Goal: Task Accomplishment & Management: Use online tool/utility

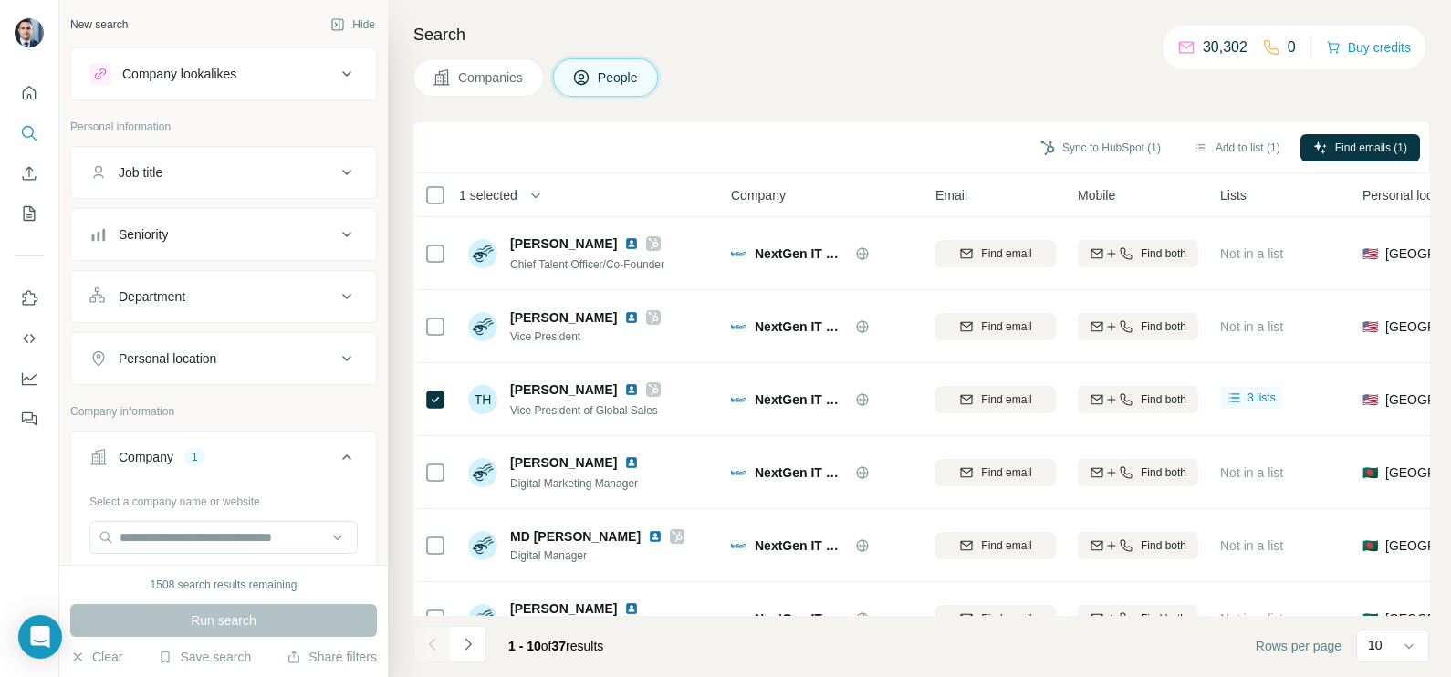
scroll to position [113, 0]
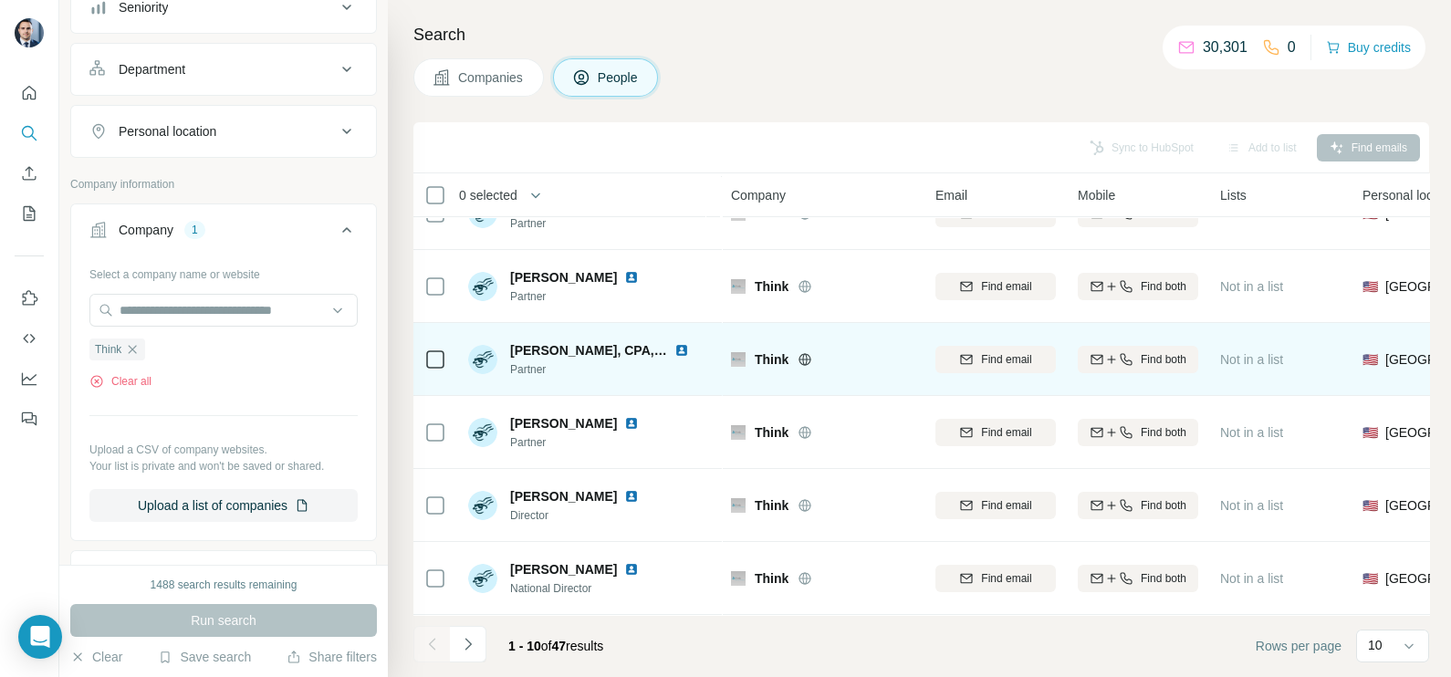
scroll to position [342, 0]
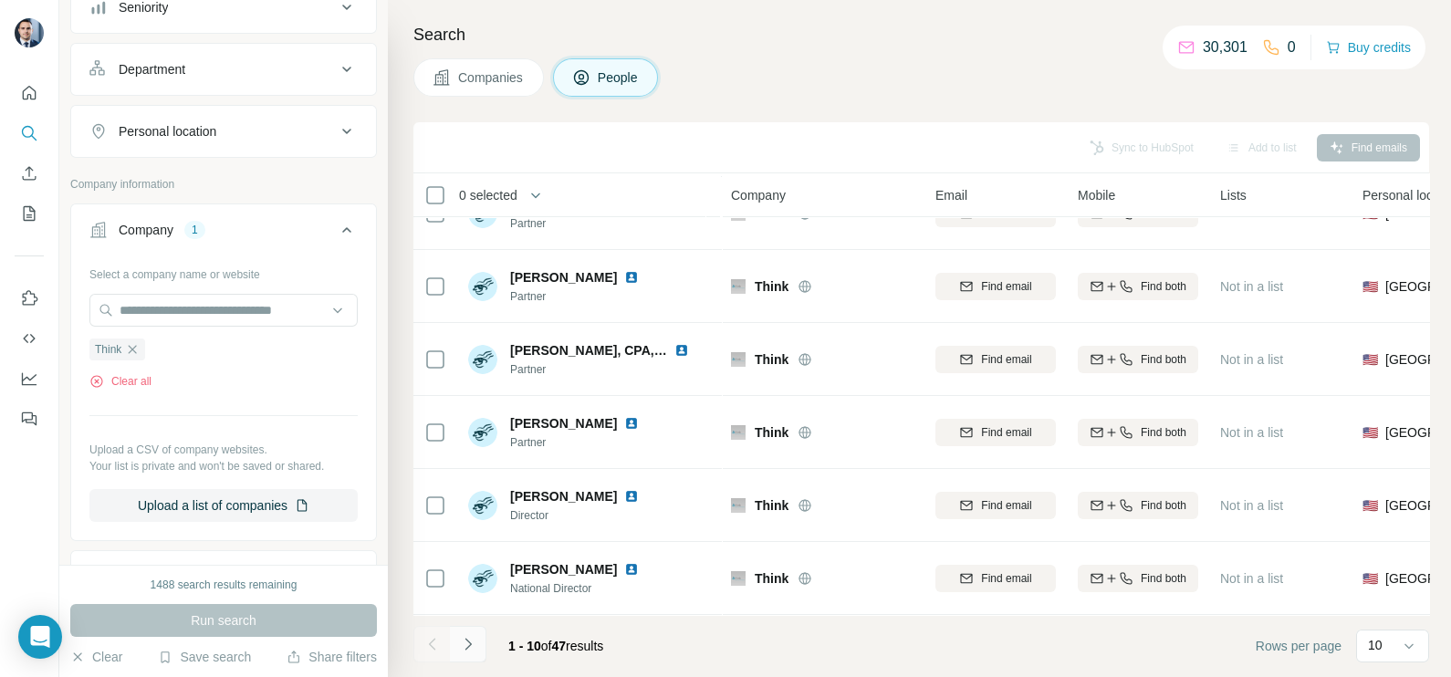
click at [475, 649] on icon "Navigate to next page" at bounding box center [468, 644] width 18 height 18
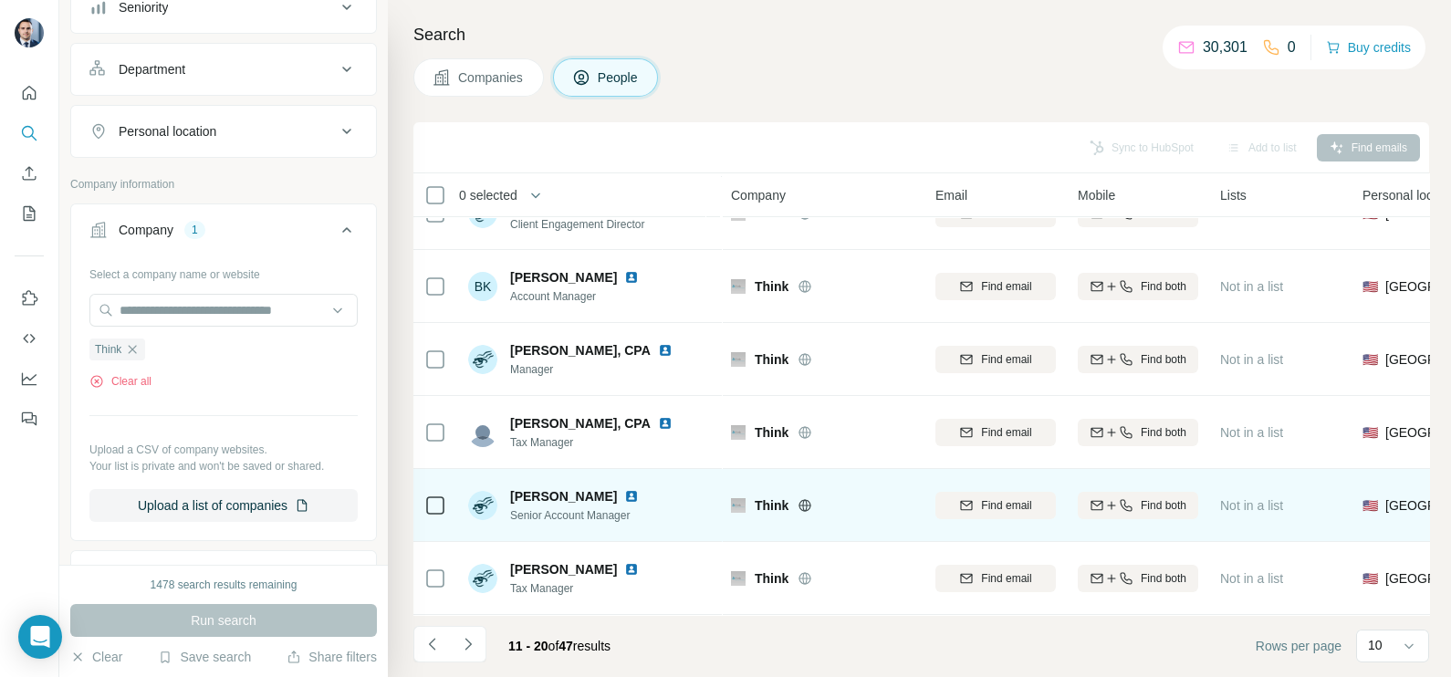
scroll to position [0, 0]
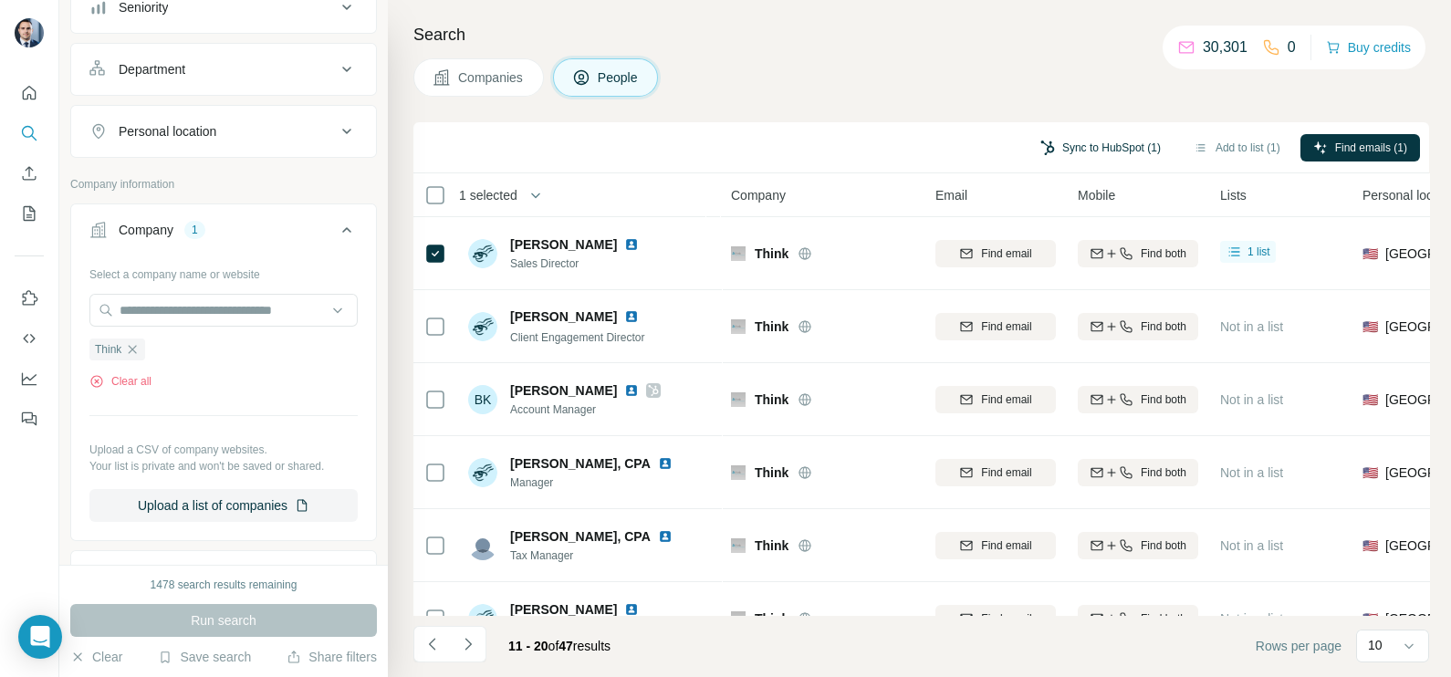
click at [1096, 152] on button "Sync to HubSpot (1)" at bounding box center [1101, 147] width 146 height 27
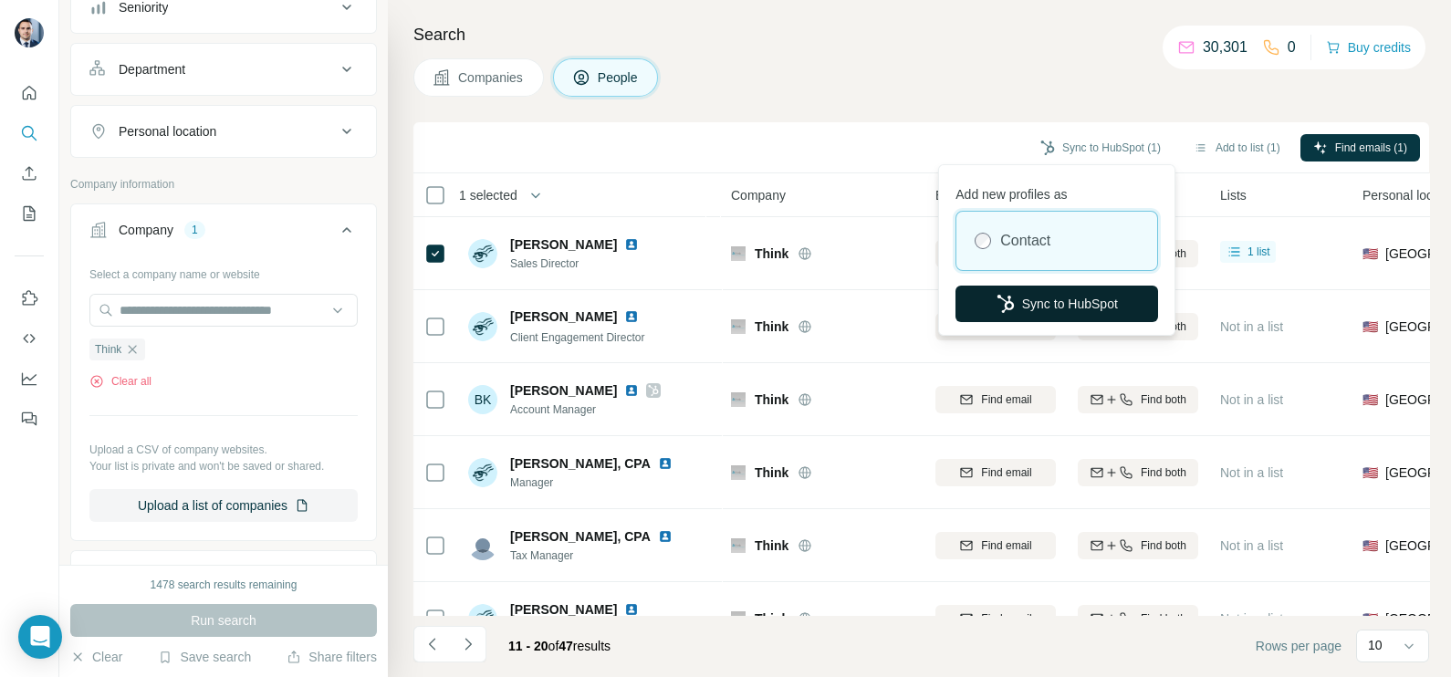
click at [1029, 319] on button "Sync to HubSpot" at bounding box center [1057, 304] width 203 height 37
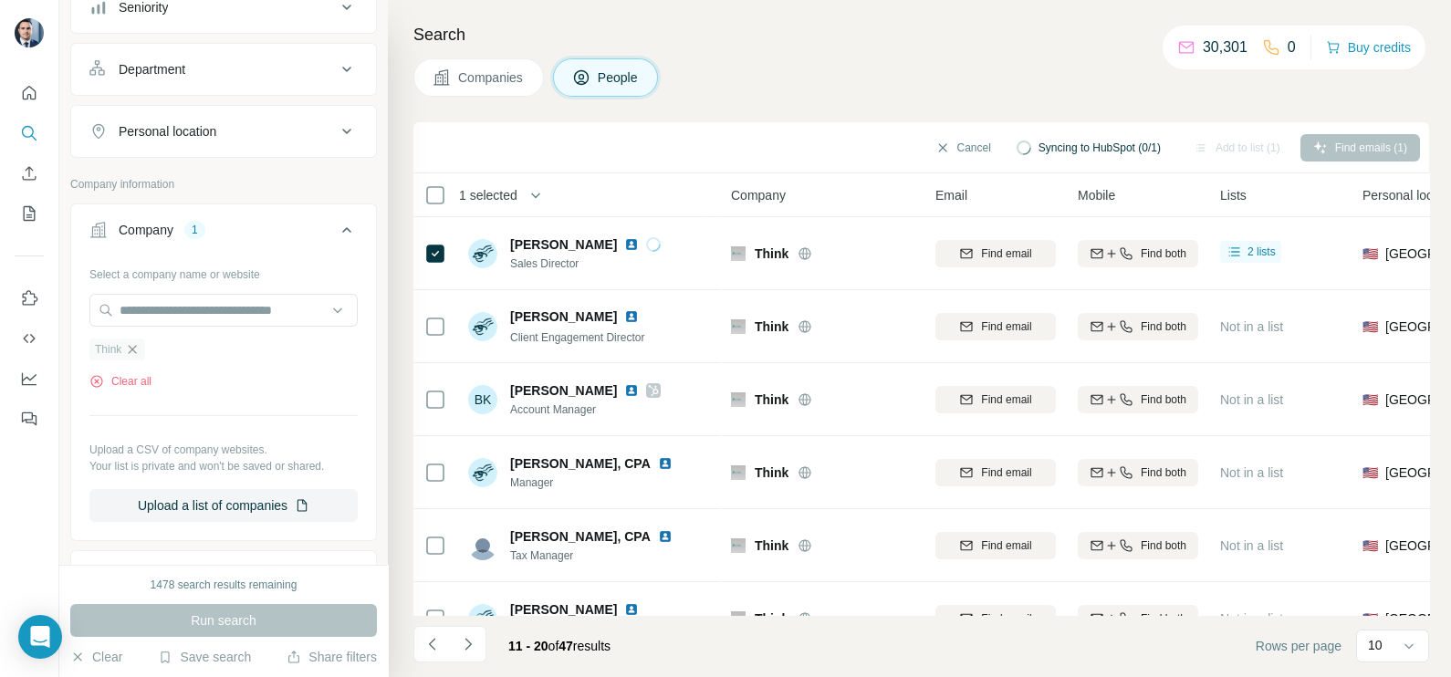
click at [138, 345] on icon "button" at bounding box center [132, 349] width 15 height 15
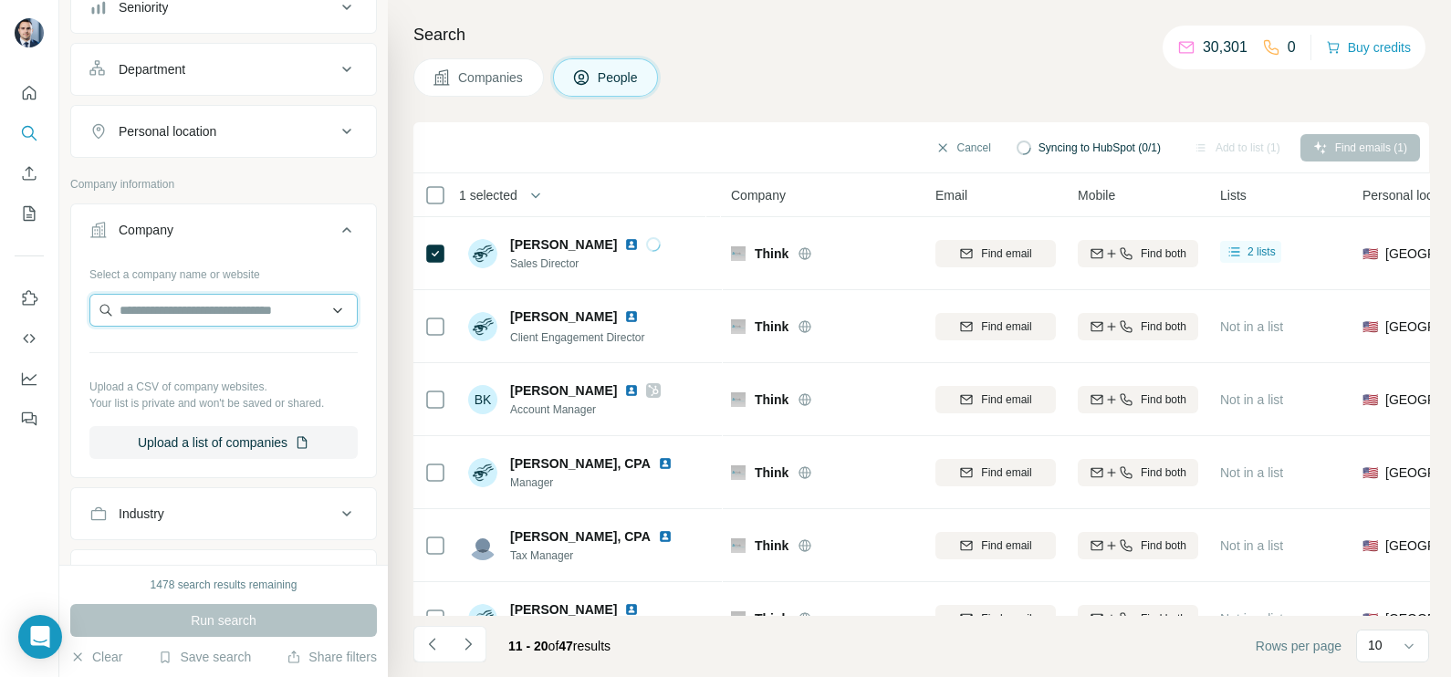
click at [178, 312] on input "text" at bounding box center [223, 310] width 268 height 33
paste input "**********"
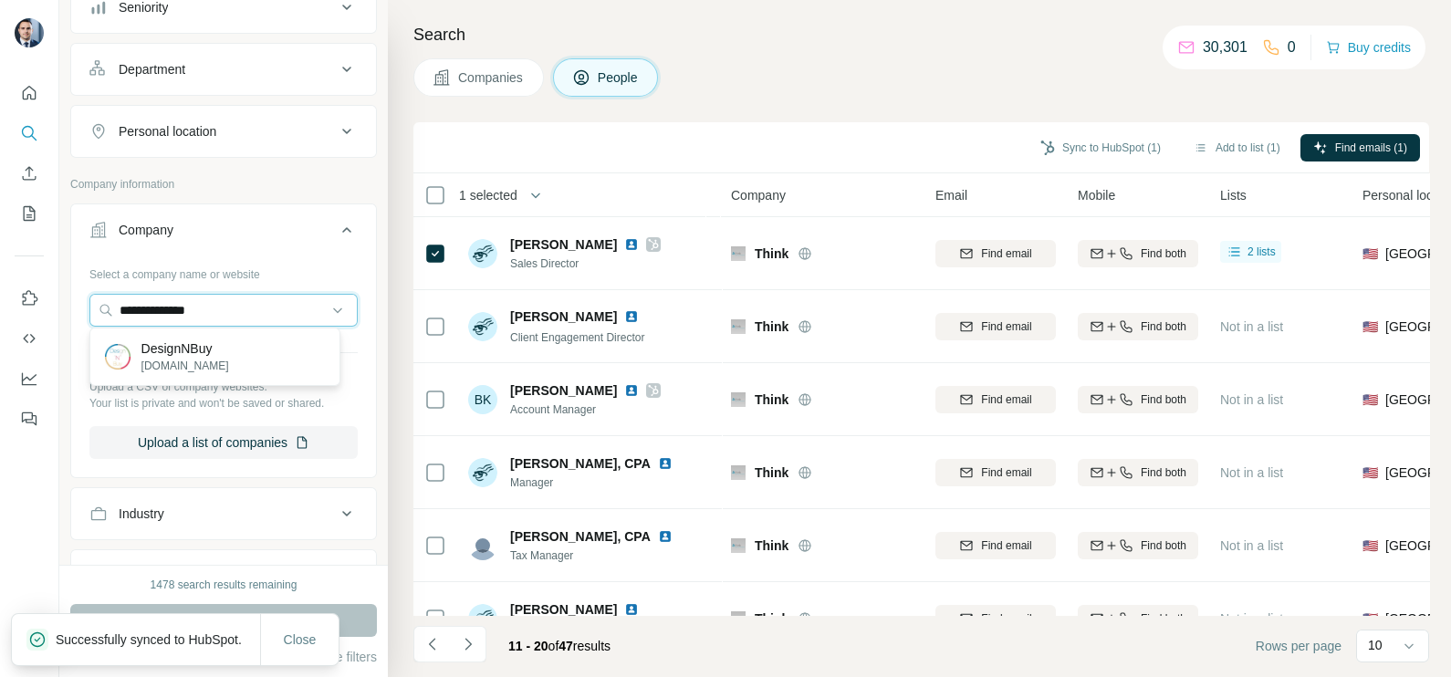
type input "**********"
click at [217, 359] on p "[DOMAIN_NAME]" at bounding box center [185, 366] width 88 height 16
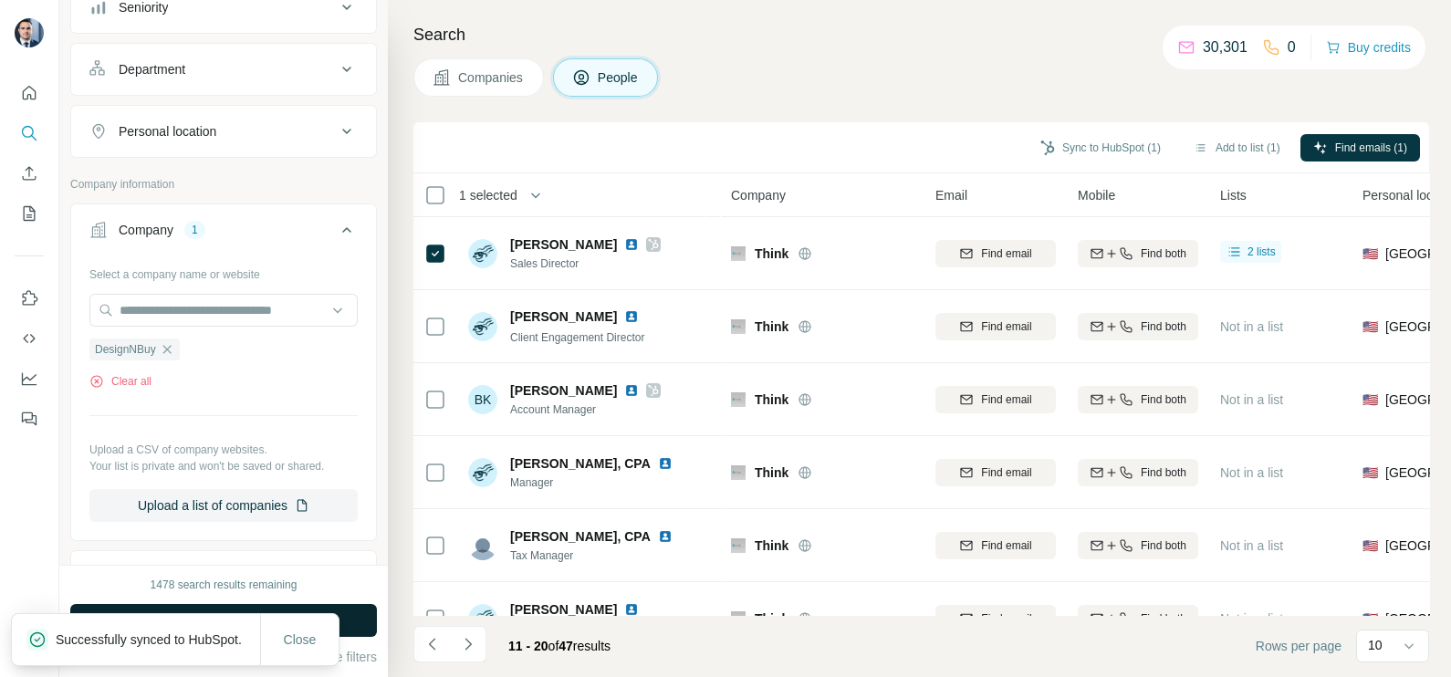
click at [360, 609] on button "Run search" at bounding box center [223, 620] width 307 height 33
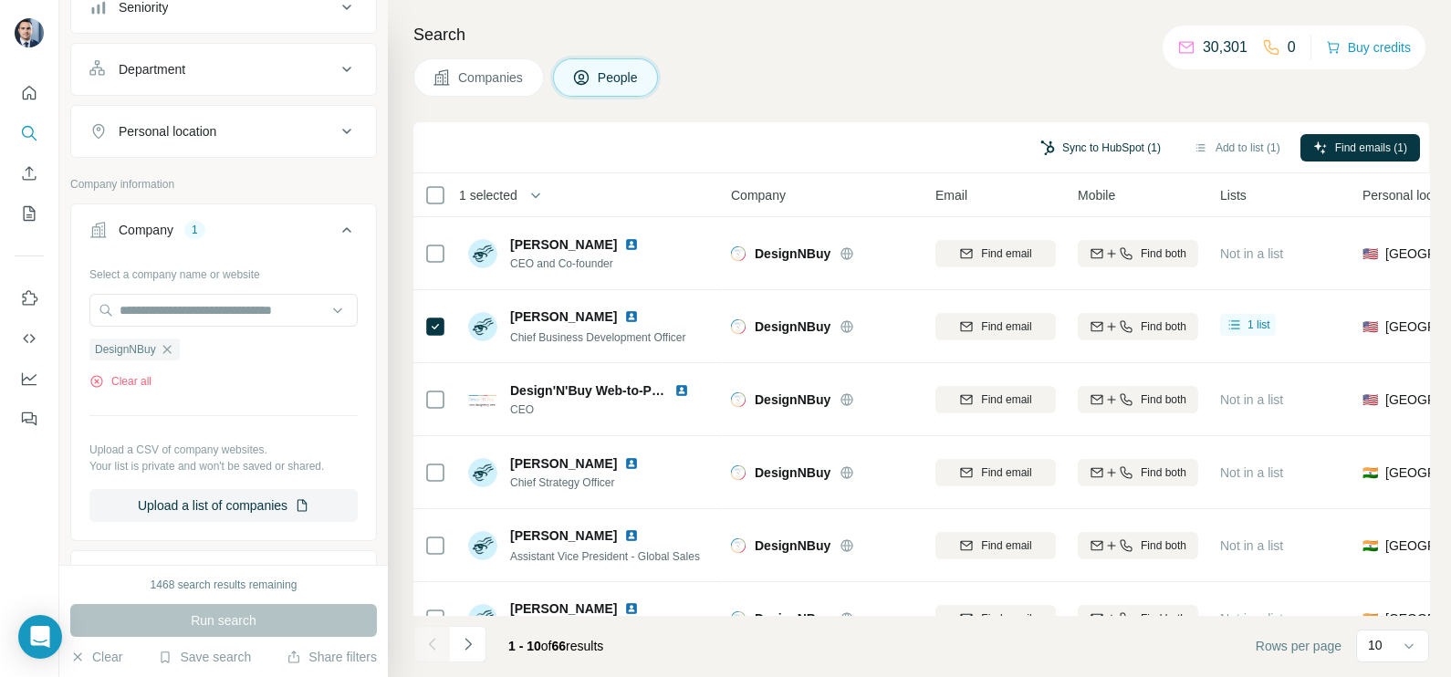
click at [1111, 149] on button "Sync to HubSpot (1)" at bounding box center [1101, 147] width 146 height 27
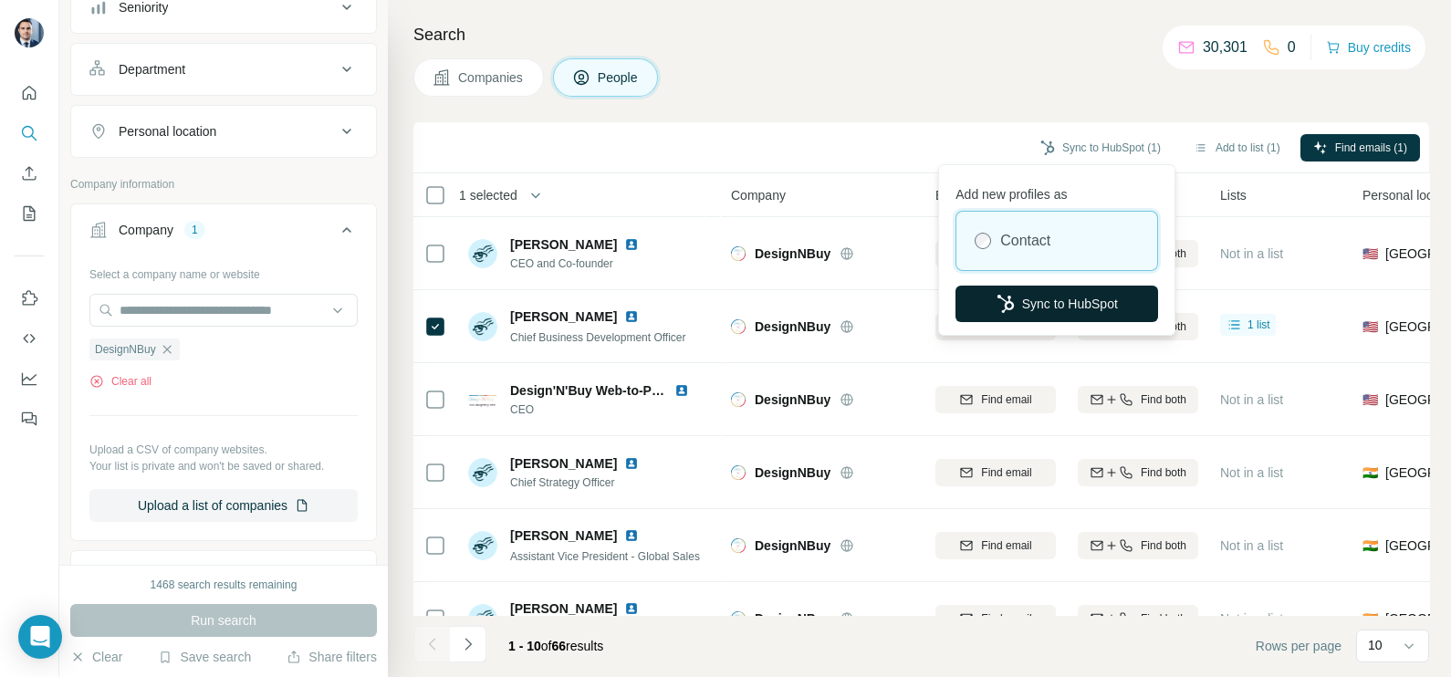
click at [1095, 296] on button "Sync to HubSpot" at bounding box center [1057, 304] width 203 height 37
